Goal: Browse casually

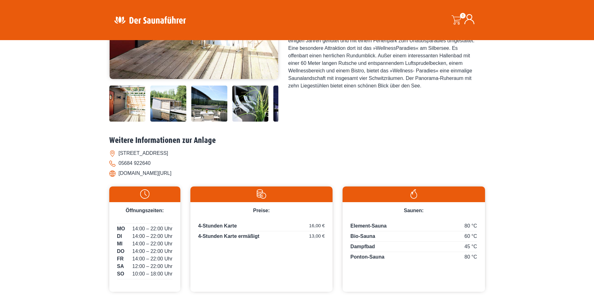
scroll to position [125, 0]
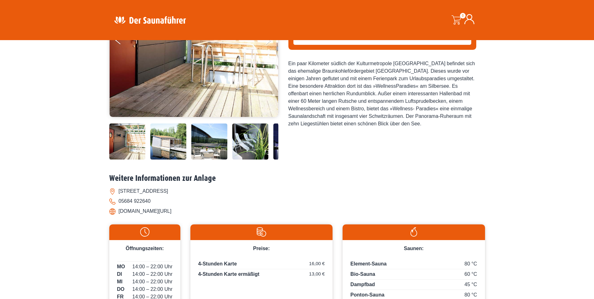
click at [135, 146] on img at bounding box center [127, 141] width 36 height 36
click at [163, 147] on img at bounding box center [168, 141] width 36 height 36
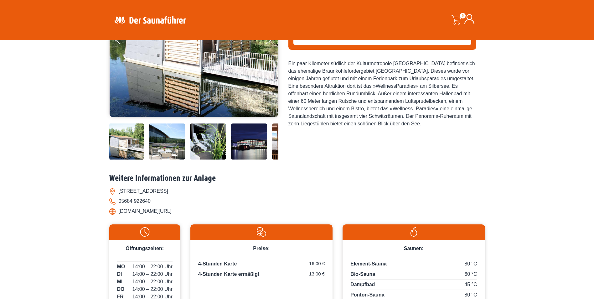
click at [188, 144] on div at bounding box center [194, 141] width 254 height 36
click at [200, 145] on img at bounding box center [208, 141] width 36 height 36
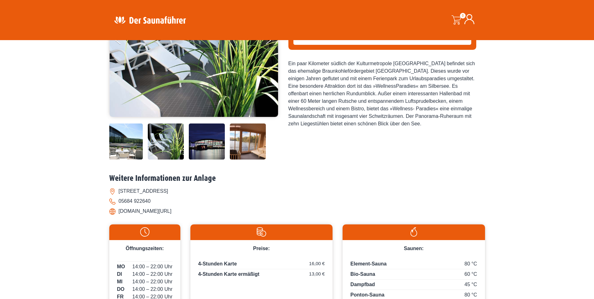
scroll to position [63, 0]
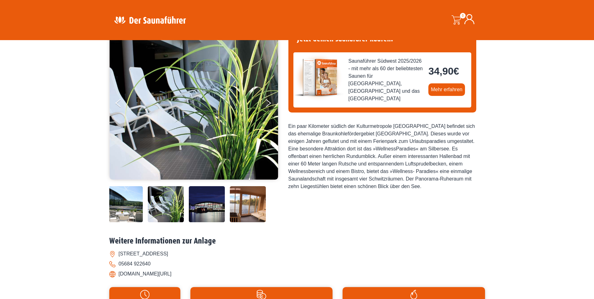
click at [212, 201] on img at bounding box center [207, 204] width 36 height 36
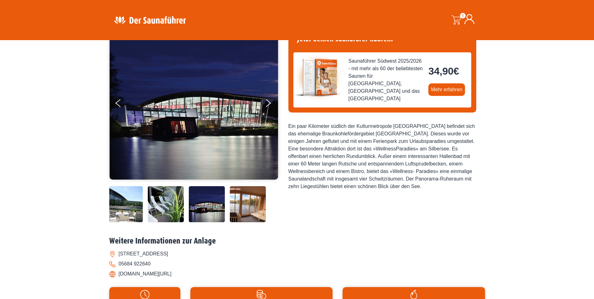
click at [242, 207] on img at bounding box center [248, 204] width 36 height 36
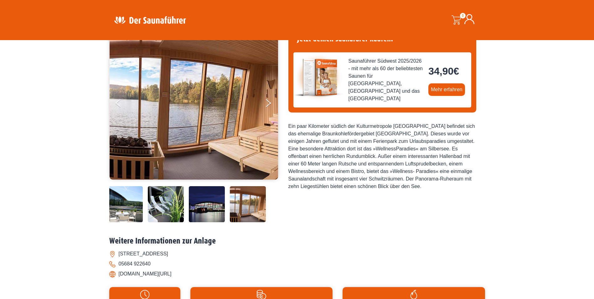
scroll to position [94, 0]
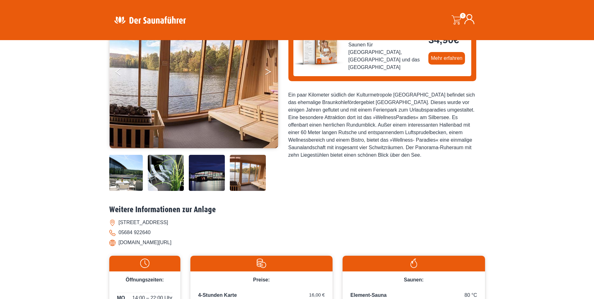
click at [269, 70] on button "Next" at bounding box center [273, 73] width 16 height 16
click at [268, 71] on button "Next" at bounding box center [273, 73] width 16 height 16
click at [257, 182] on img at bounding box center [248, 173] width 36 height 36
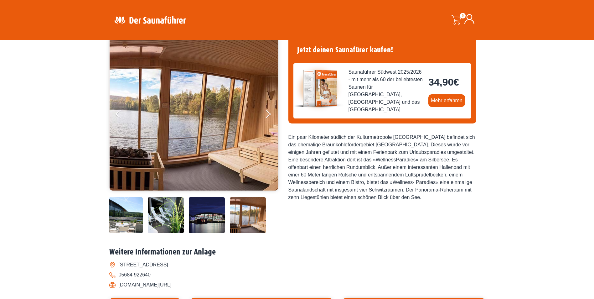
scroll to position [0, 0]
